Goal: Entertainment & Leisure: Consume media (video, audio)

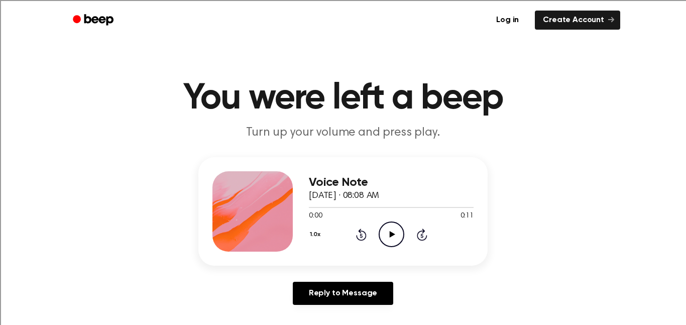
click at [388, 231] on icon "Play Audio" at bounding box center [392, 235] width 26 height 26
click at [386, 237] on icon "Play Audio" at bounding box center [392, 235] width 26 height 26
click at [387, 235] on icon "Play Audio" at bounding box center [392, 235] width 26 height 26
click at [383, 230] on icon "Play Audio" at bounding box center [392, 235] width 26 height 26
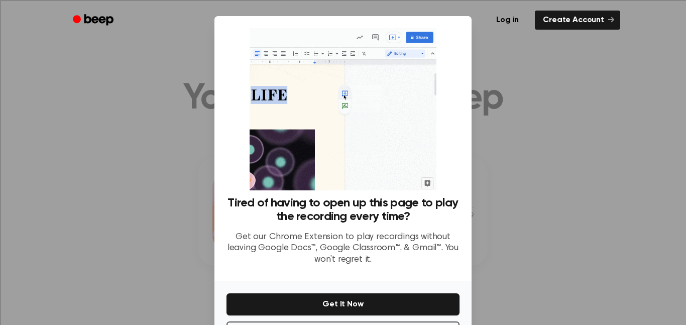
click at [565, 112] on div at bounding box center [343, 162] width 686 height 325
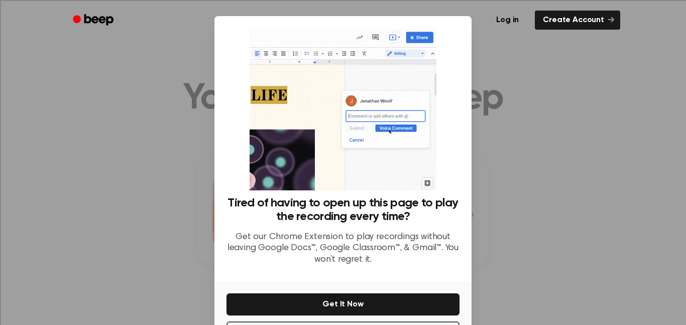
scroll to position [41, 0]
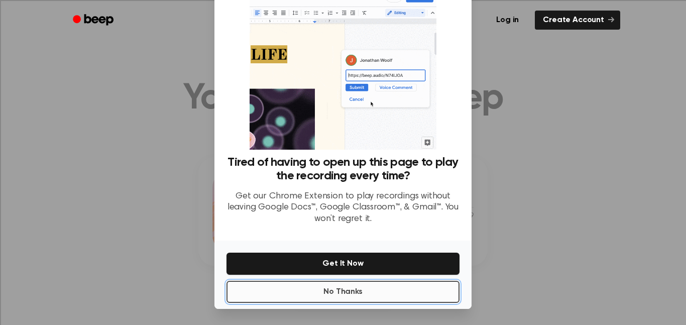
click at [341, 295] on button "No Thanks" at bounding box center [343, 292] width 233 height 22
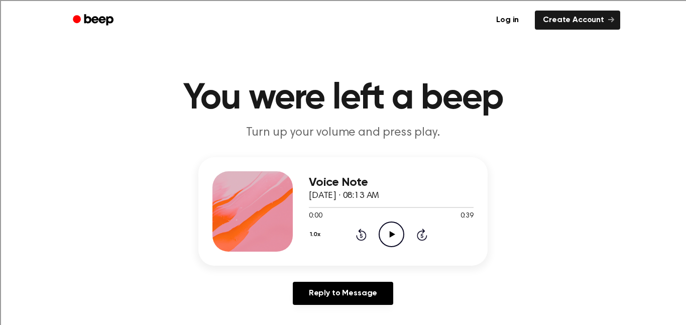
click at [394, 238] on icon "Play Audio" at bounding box center [392, 235] width 26 height 26
click at [394, 235] on icon at bounding box center [392, 234] width 6 height 7
